Goal: Information Seeking & Learning: Learn about a topic

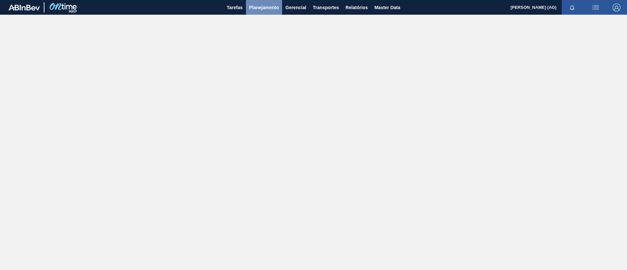
click at [267, 13] on button "Planejamento" at bounding box center [264, 7] width 36 height 15
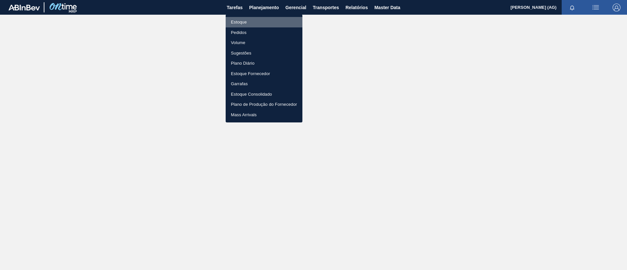
click at [250, 24] on li "Estoque" at bounding box center [264, 22] width 77 height 10
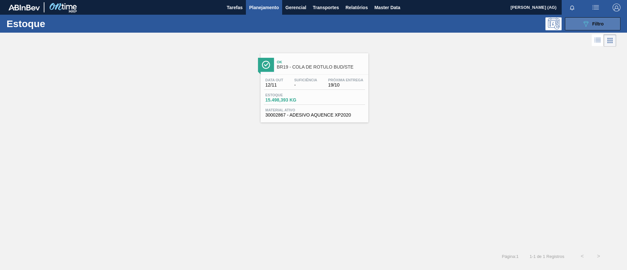
click at [418, 25] on span "Filtro" at bounding box center [598, 23] width 11 height 5
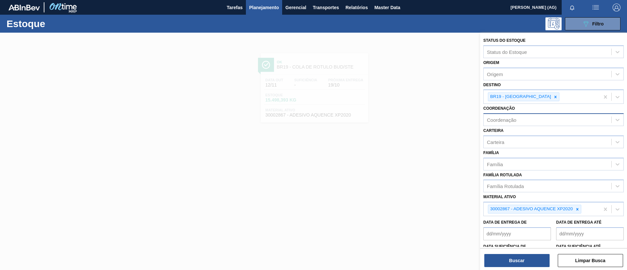
drag, startPoint x: 526, startPoint y: 99, endPoint x: 530, endPoint y: 118, distance: 19.6
click at [418, 114] on div "Status do Estoque Status do Estoque Origem Origem Destino BR19 - Nova Rio Coord…" at bounding box center [553, 162] width 147 height 259
click at [418, 180] on div at bounding box center [577, 209] width 7 height 8
click at [418, 180] on div "30002867 - ADESIVO AQUENCE XP2020" at bounding box center [534, 209] width 93 height 9
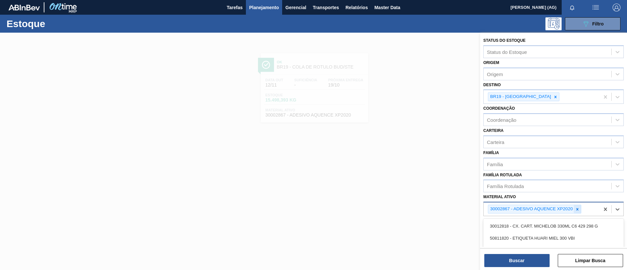
click at [418, 180] on icon at bounding box center [577, 209] width 5 height 5
click at [418, 161] on div "Família" at bounding box center [548, 163] width 128 height 9
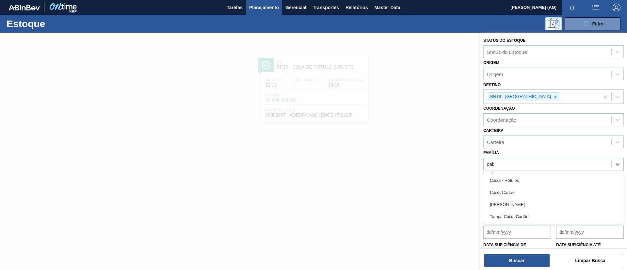
type input "caixa"
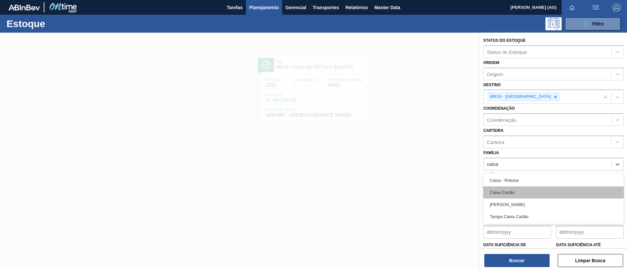
click at [418, 180] on div "Caixa Cartão" at bounding box center [553, 193] width 140 height 12
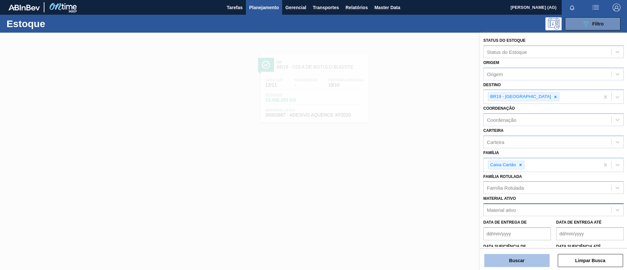
click at [418, 180] on button "Buscar" at bounding box center [516, 260] width 65 height 13
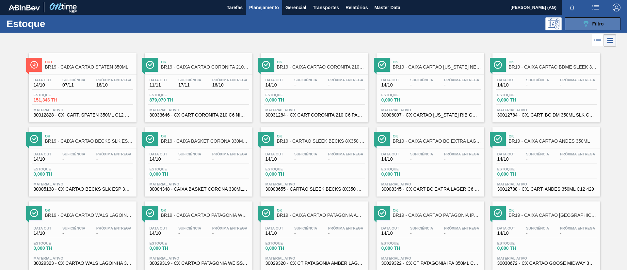
click at [418, 25] on button "089F7B8B-B2A5-4AFE-B5C0-19BA573D28AC Filtro" at bounding box center [593, 23] width 56 height 13
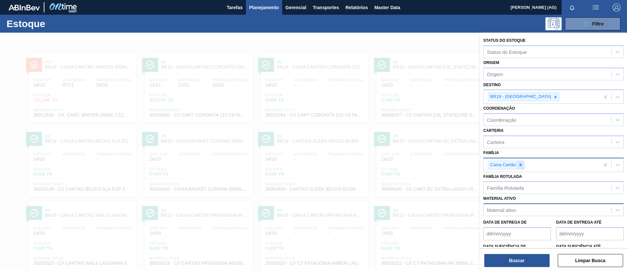
click at [418, 164] on icon at bounding box center [520, 165] width 5 height 5
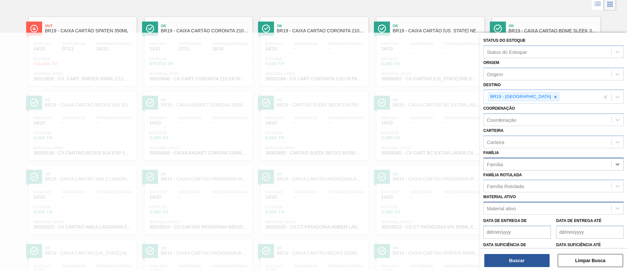
click at [418, 180] on div "Material ativo" at bounding box center [548, 208] width 128 height 9
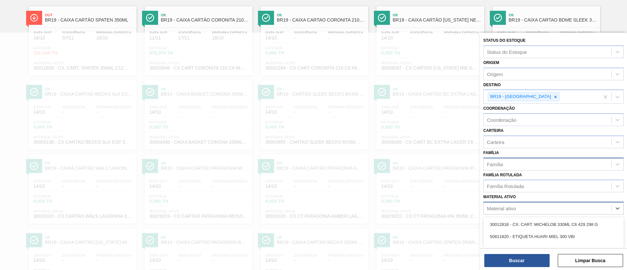
scroll to position [48, 0]
paste ativo "30029927"
type ativo "30029927"
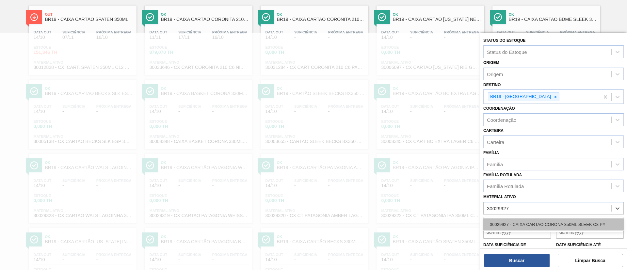
click at [418, 180] on div "30029927 - CAIXA CARTAO CORONA 350ML SLEEK C8 PY" at bounding box center [553, 225] width 140 height 12
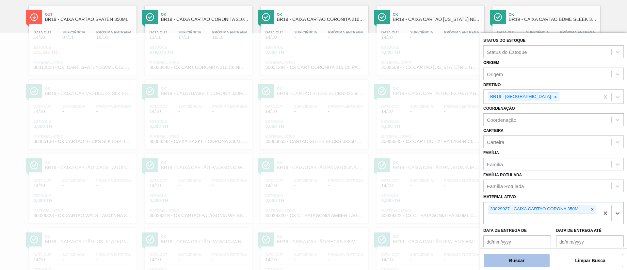
click at [418, 180] on button "Buscar" at bounding box center [516, 260] width 65 height 13
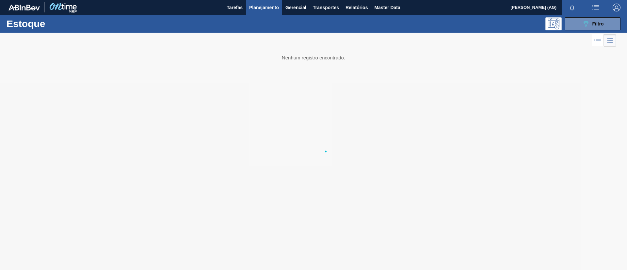
scroll to position [0, 0]
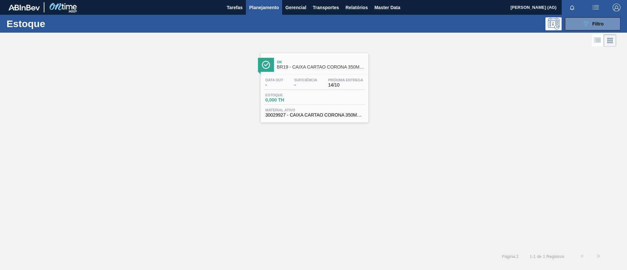
click at [268, 65] on img at bounding box center [266, 65] width 8 height 8
